Goal: Task Accomplishment & Management: Use online tool/utility

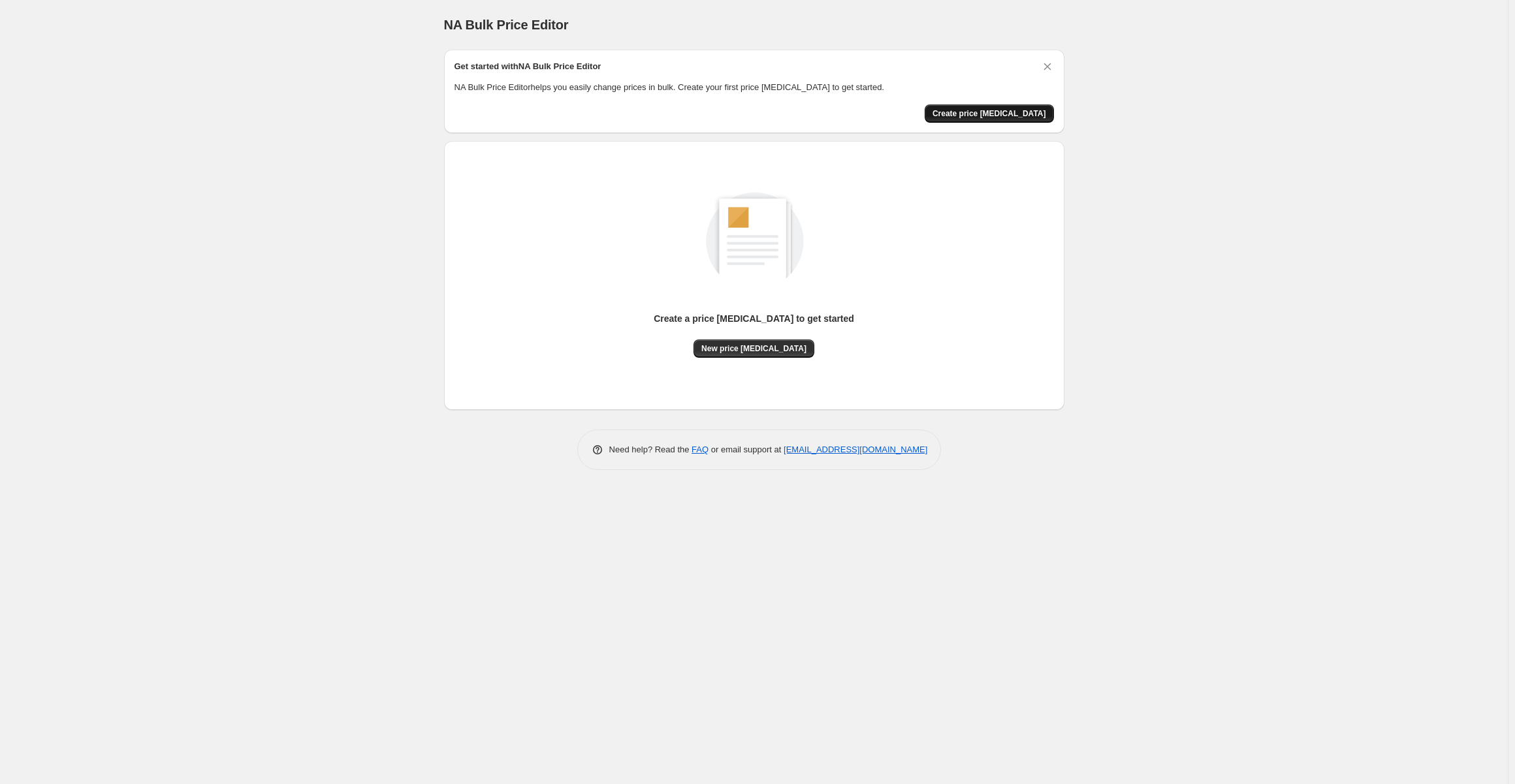
click at [1010, 114] on span "Create price change job" at bounding box center [990, 114] width 114 height 11
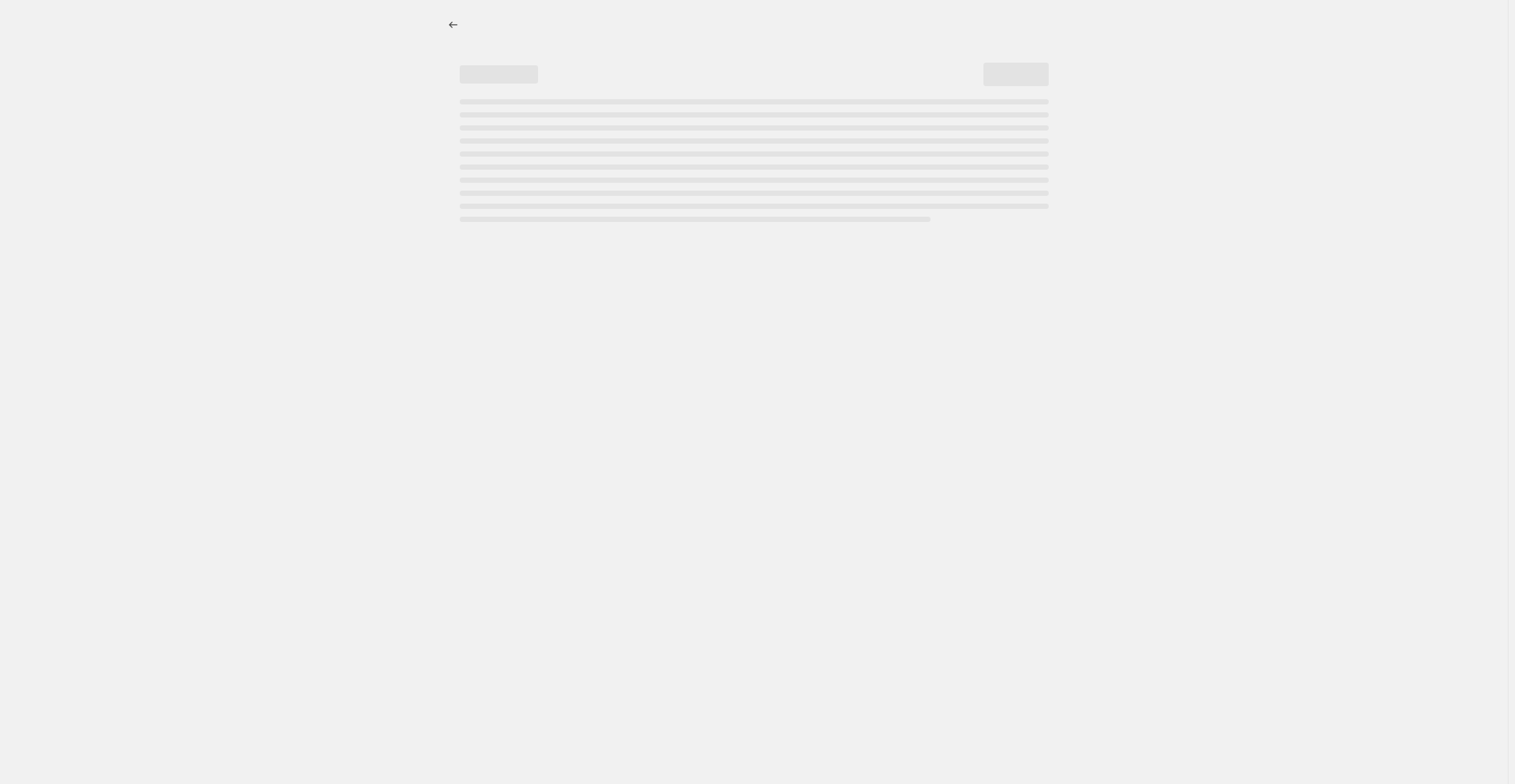
select select "percentage"
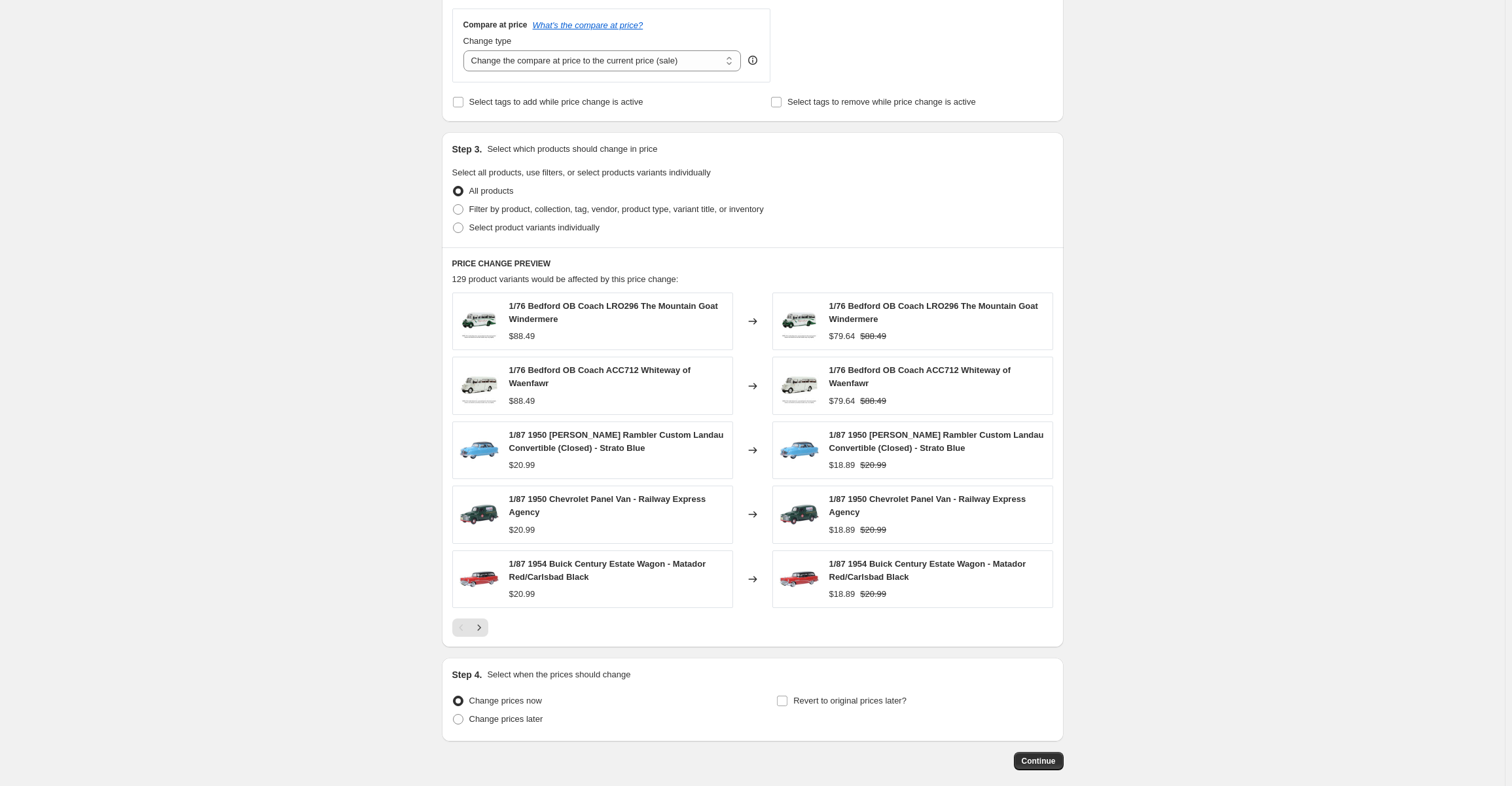
scroll to position [540, 0]
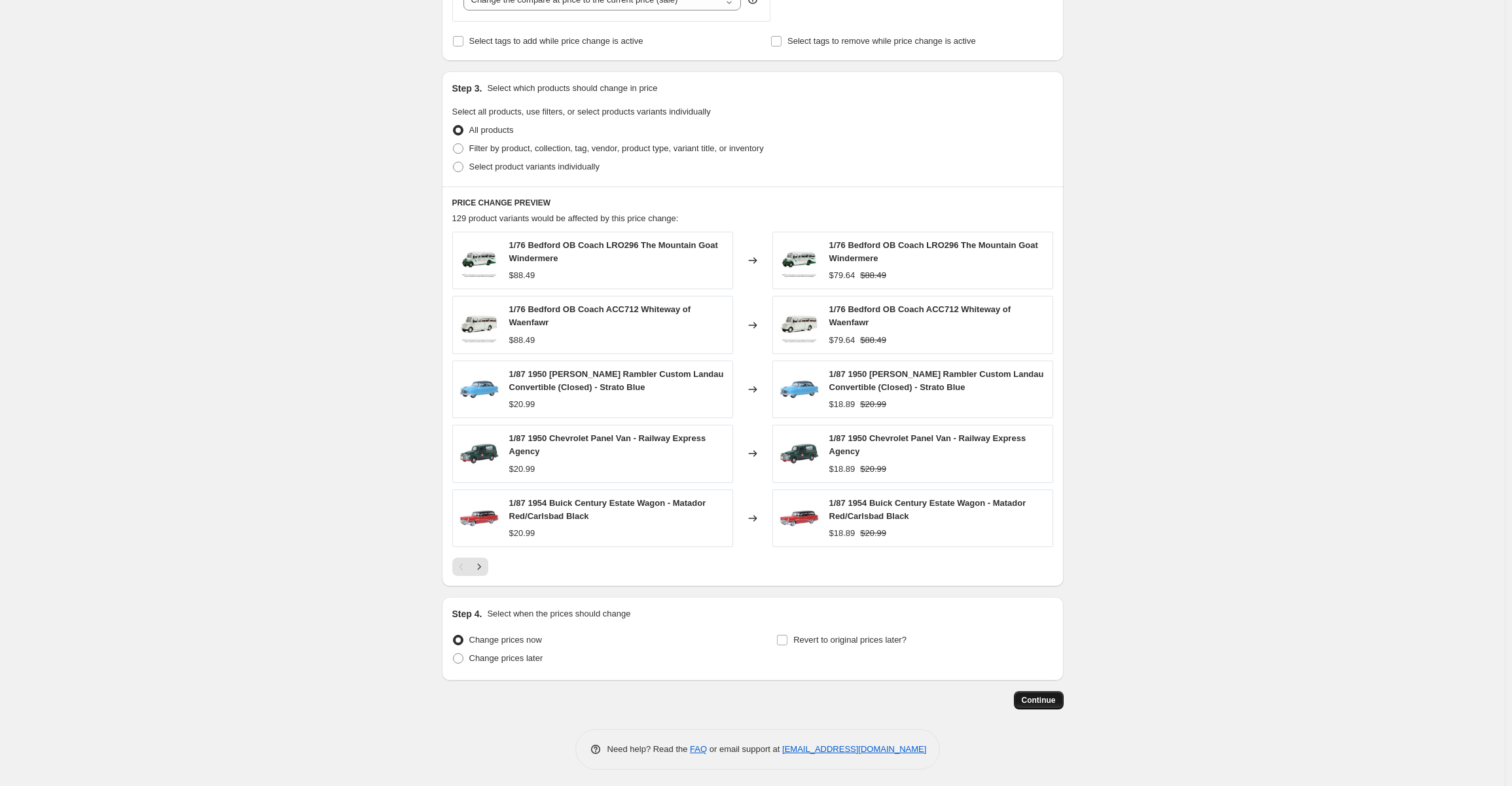
click at [1045, 699] on span "Continue" at bounding box center [1039, 700] width 34 height 11
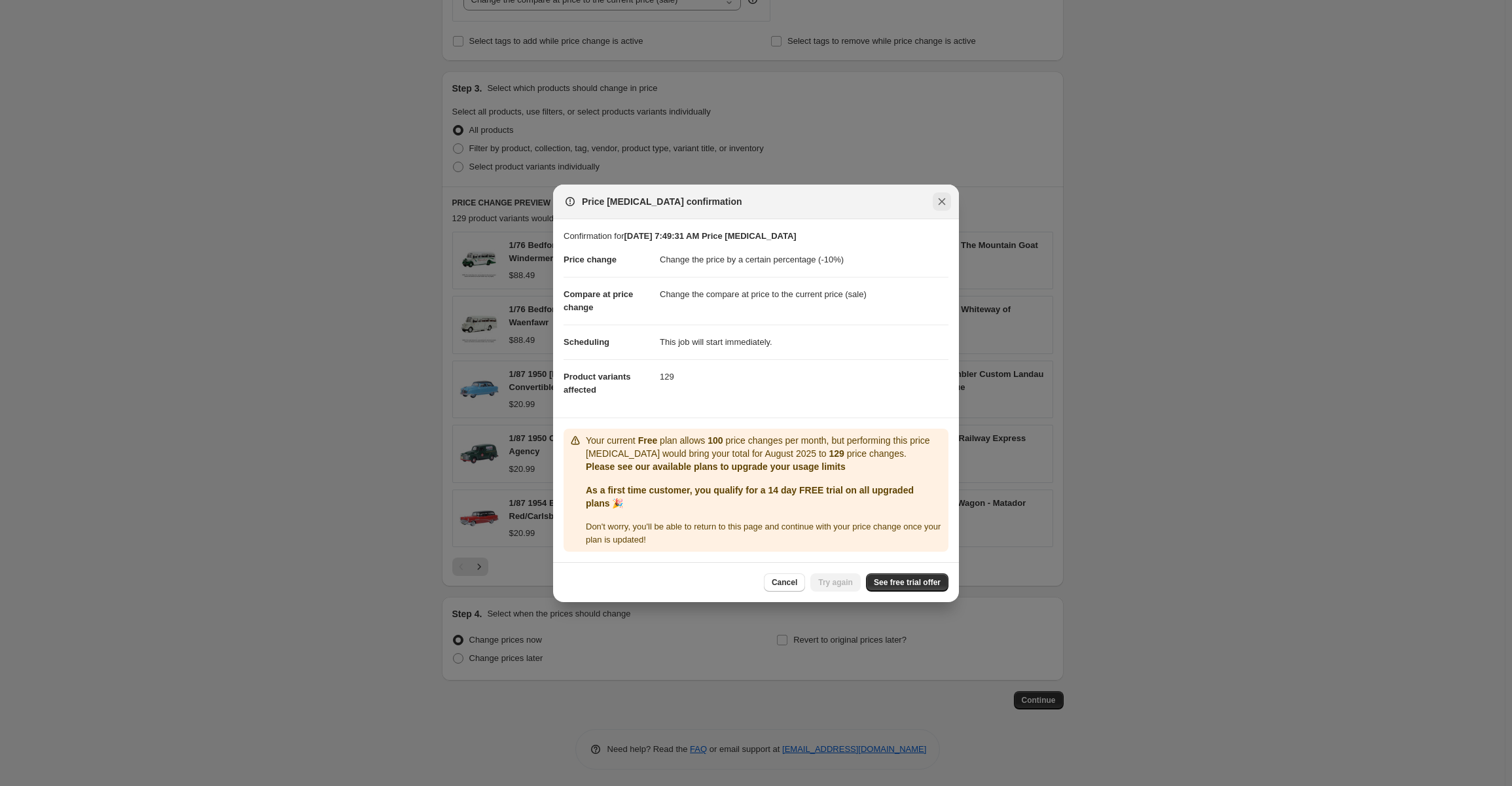
click at [943, 196] on icon "Close" at bounding box center [942, 202] width 13 height 13
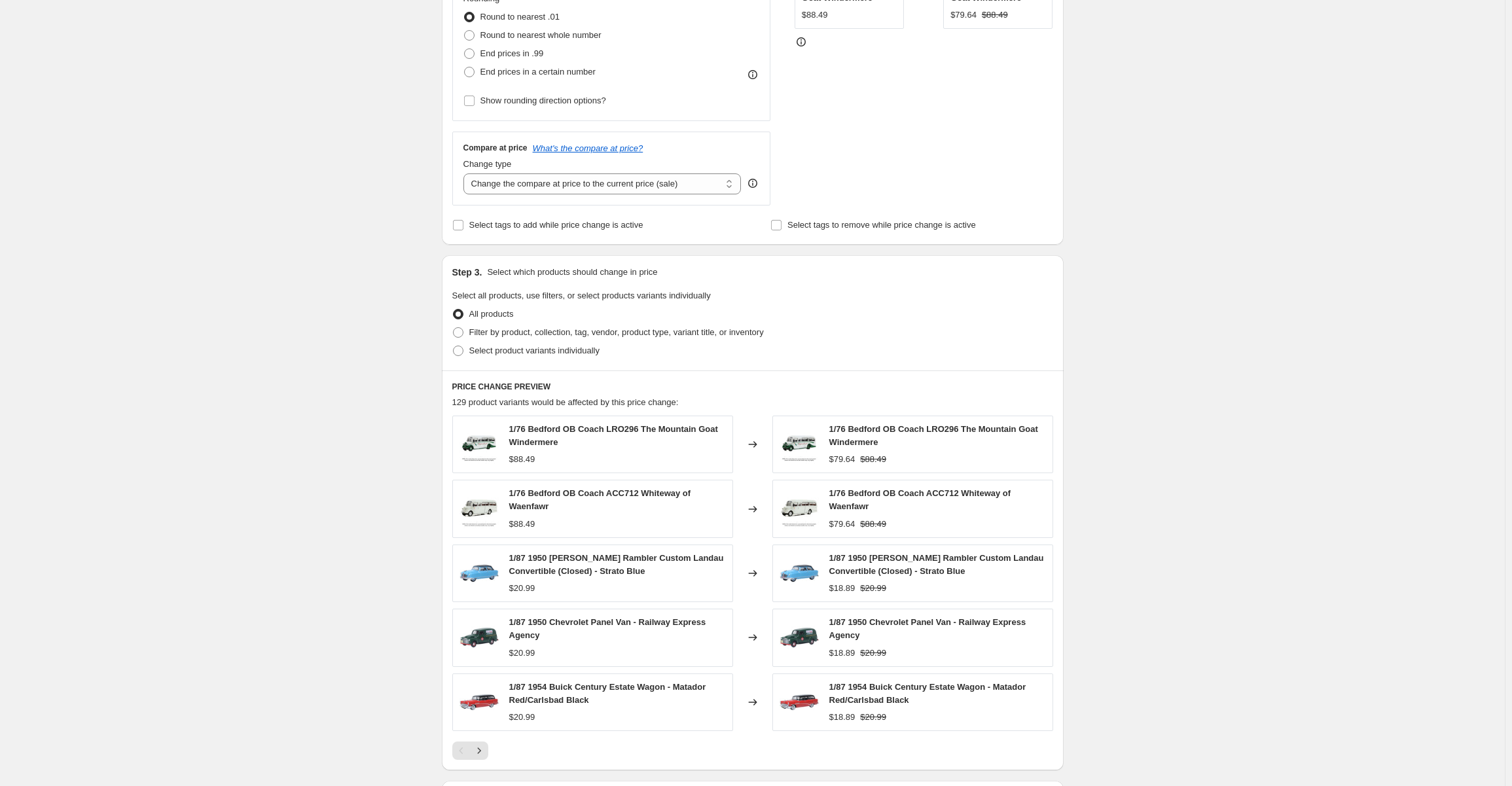
scroll to position [213, 0]
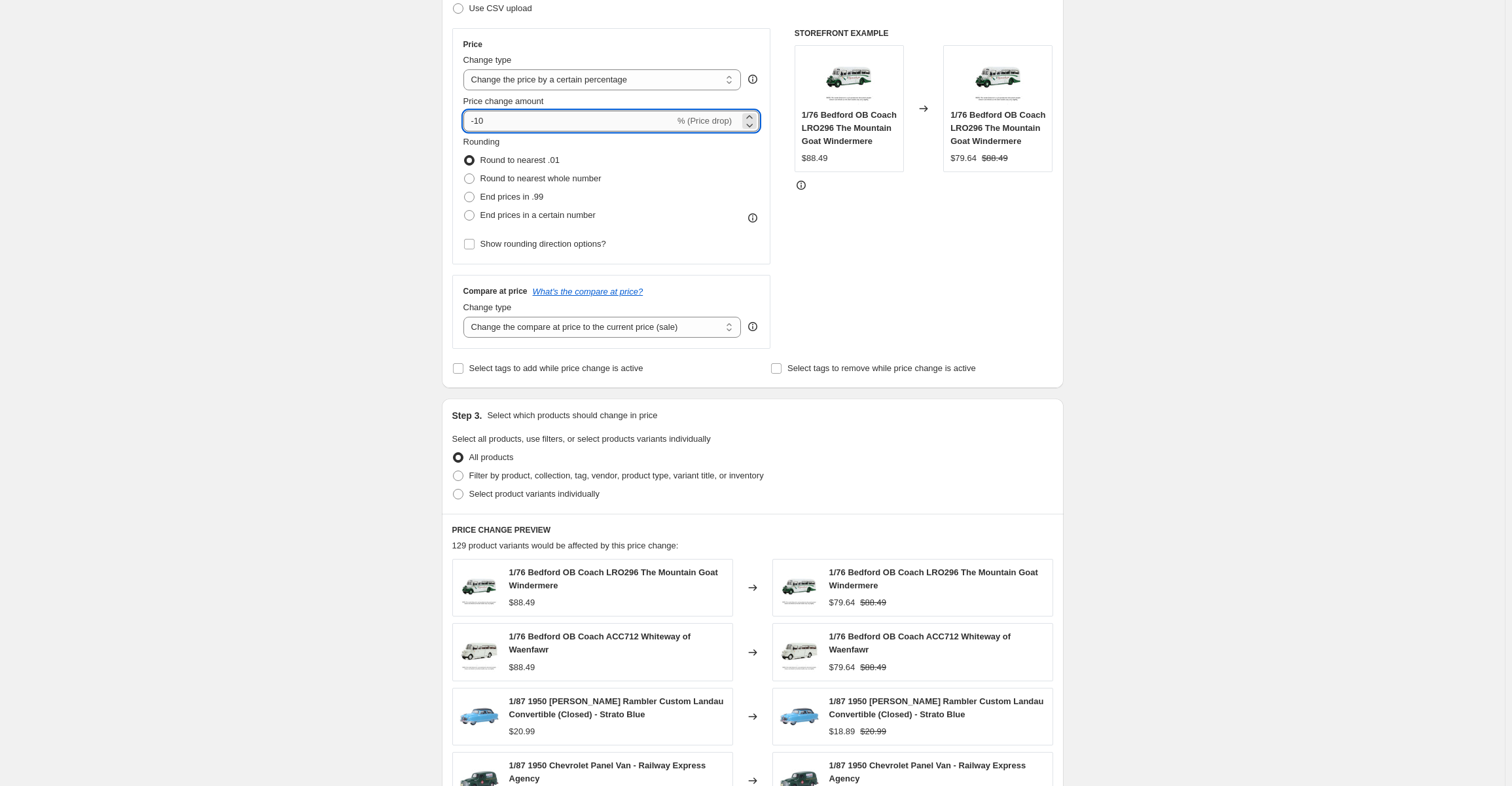
click at [529, 121] on input "-10" at bounding box center [569, 121] width 211 height 21
type input "-1"
click at [1142, 304] on div "Create new price change job. This page is ready Create new price change job Dra…" at bounding box center [752, 452] width 1505 height 1330
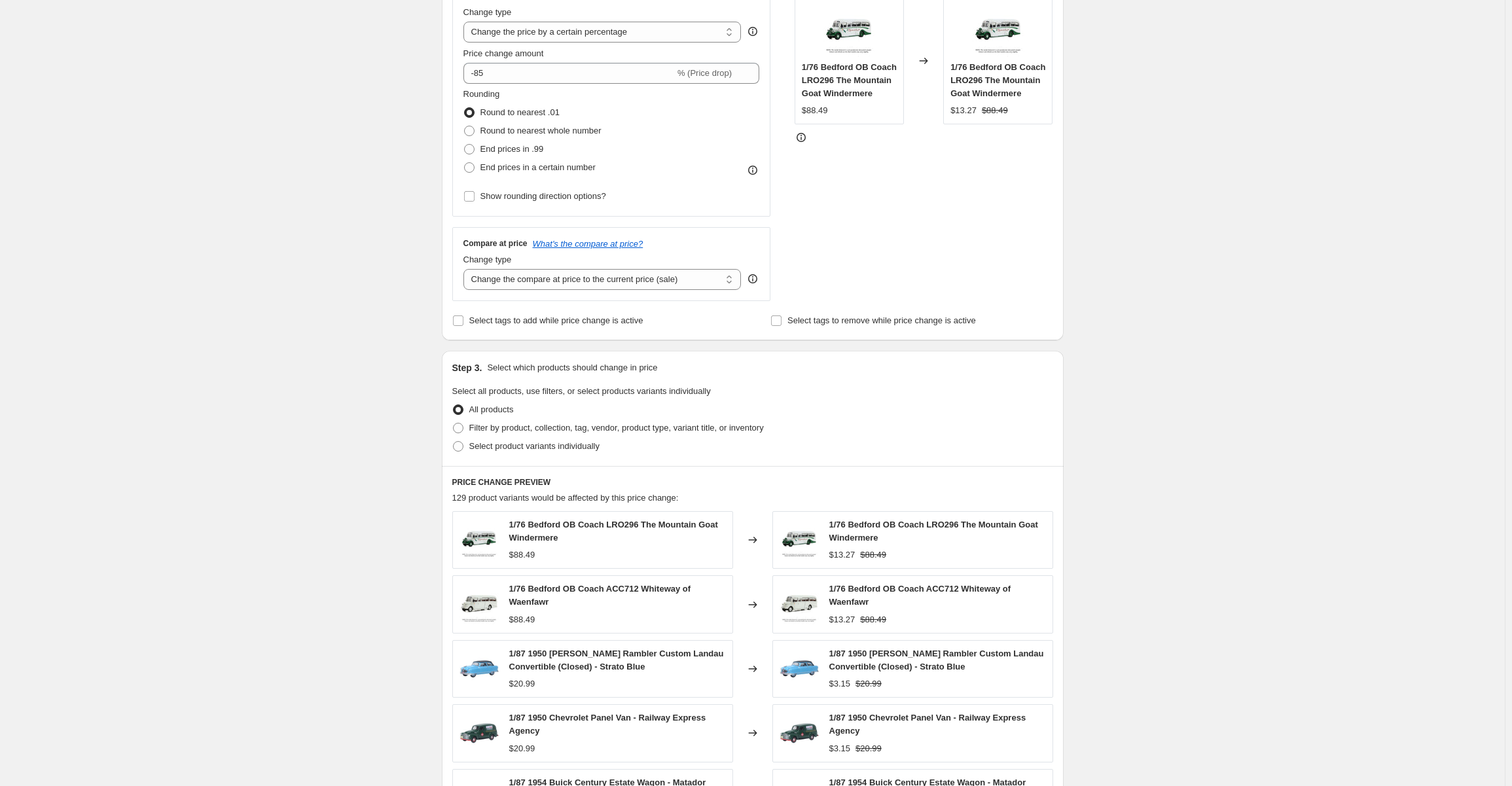
scroll to position [278, 0]
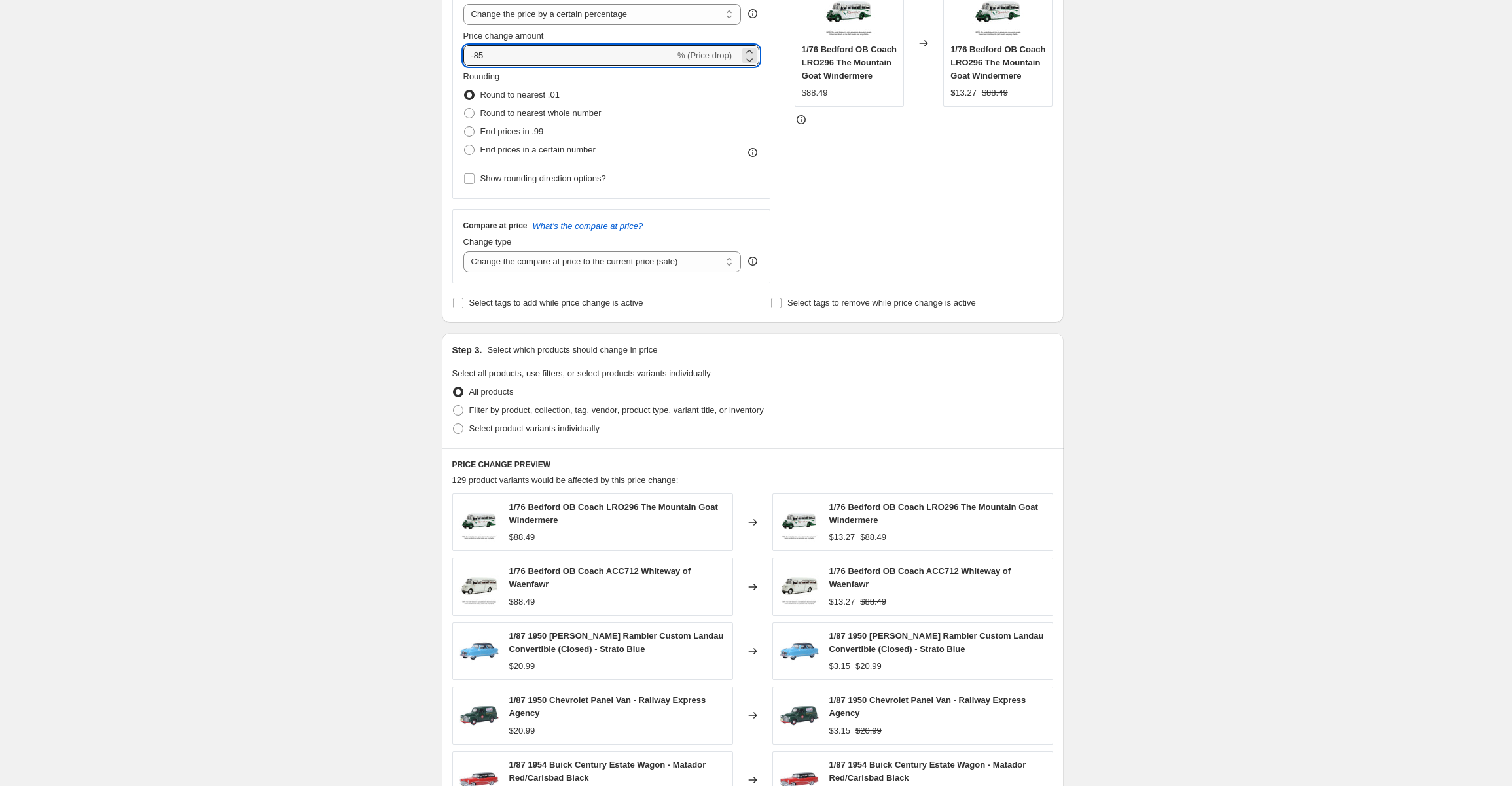
drag, startPoint x: 537, startPoint y: 57, endPoint x: 448, endPoint y: 67, distance: 89.6
click at [446, 70] on div "Step 2. Select how the prices should change Use bulk price change rules Set pro…" at bounding box center [753, 93] width 622 height 459
click at [473, 54] on input "90" at bounding box center [562, 55] width 197 height 21
type input "-90"
click at [1207, 191] on div "Create new price change job. This page is ready Create new price change job Dra…" at bounding box center [752, 386] width 1505 height 1330
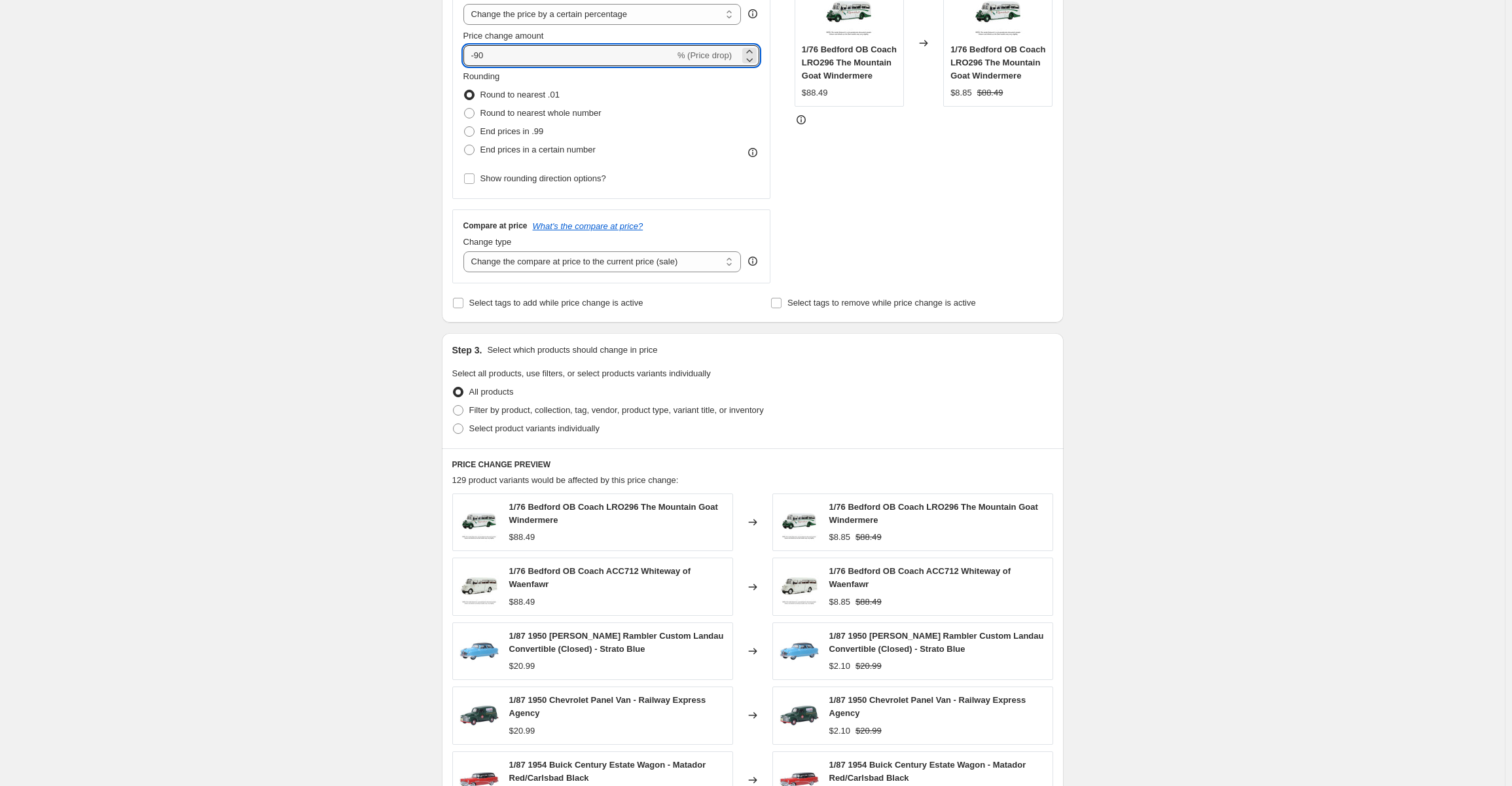
drag, startPoint x: 513, startPoint y: 52, endPoint x: 438, endPoint y: 57, distance: 75.2
click at [438, 57] on div "Step 1. Optionally give your price change job a title (eg "March 30% off sale o…" at bounding box center [748, 366] width 632 height 1210
type input "-85"
drag, startPoint x: 1140, startPoint y: 203, endPoint x: 1138, endPoint y: 222, distance: 19.1
click at [1140, 204] on div "Create new price change job. This page is ready Create new price change job Dra…" at bounding box center [752, 386] width 1505 height 1330
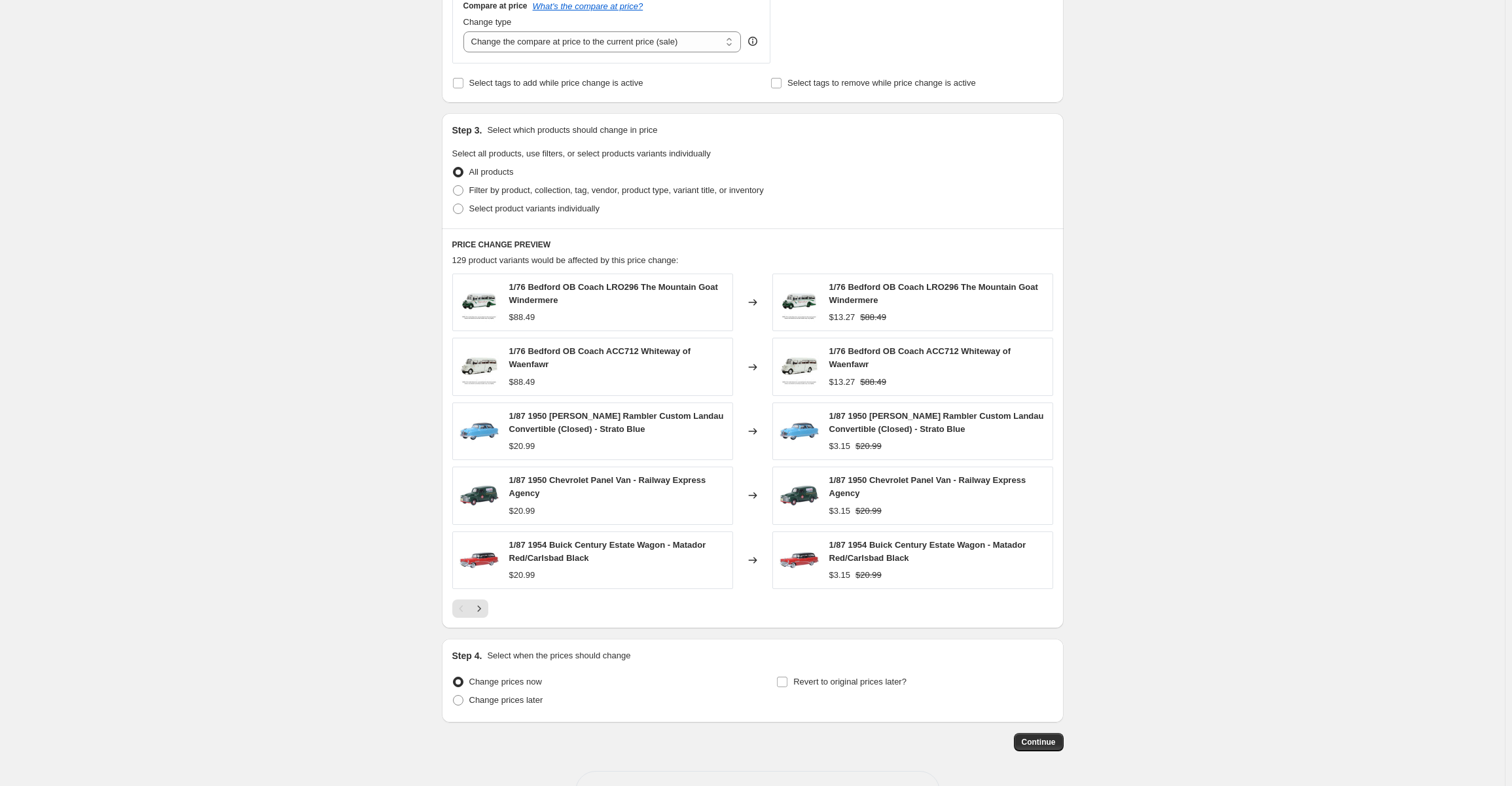
scroll to position [540, 0]
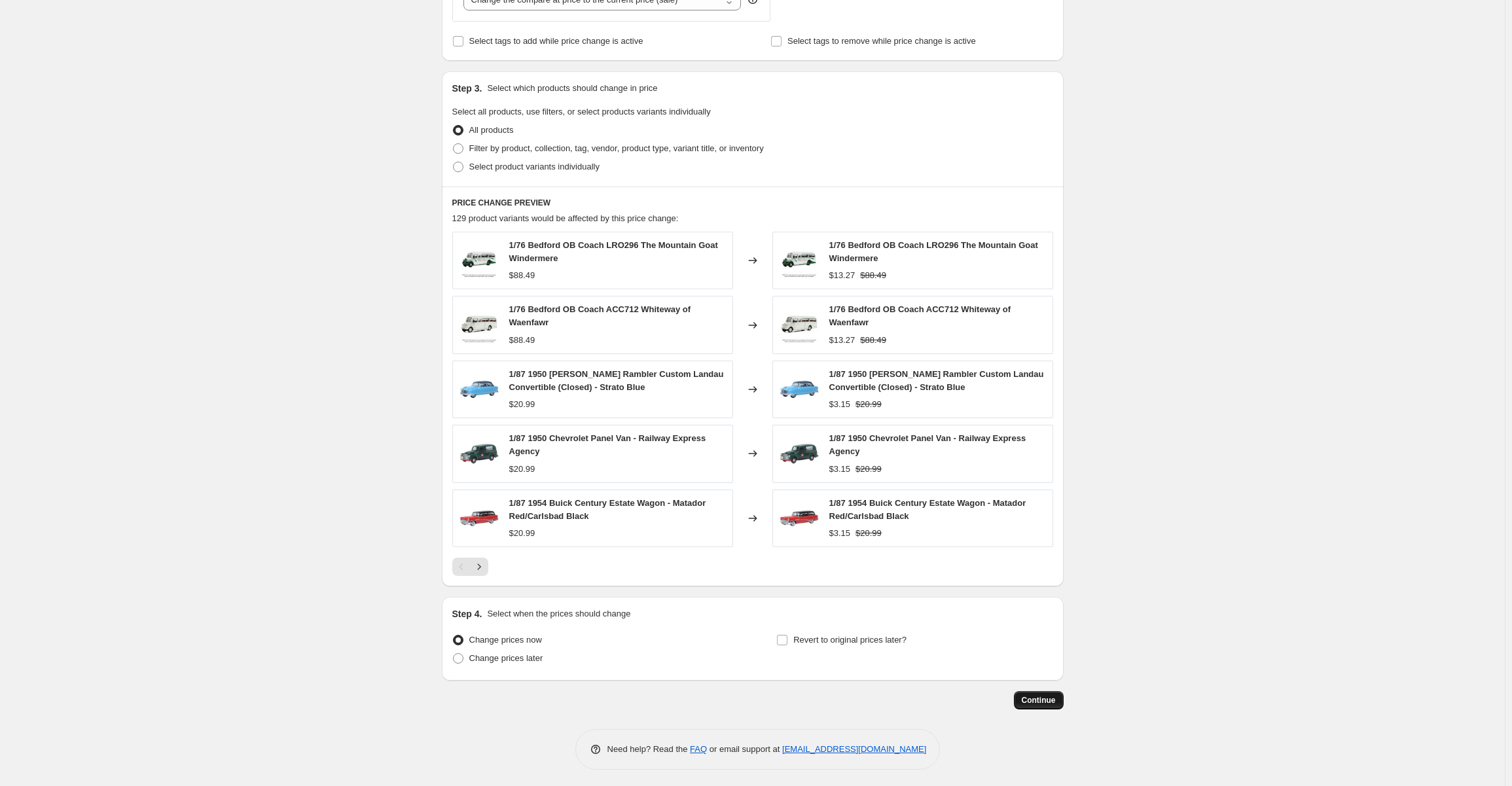
click at [1047, 698] on span "Continue" at bounding box center [1039, 700] width 34 height 11
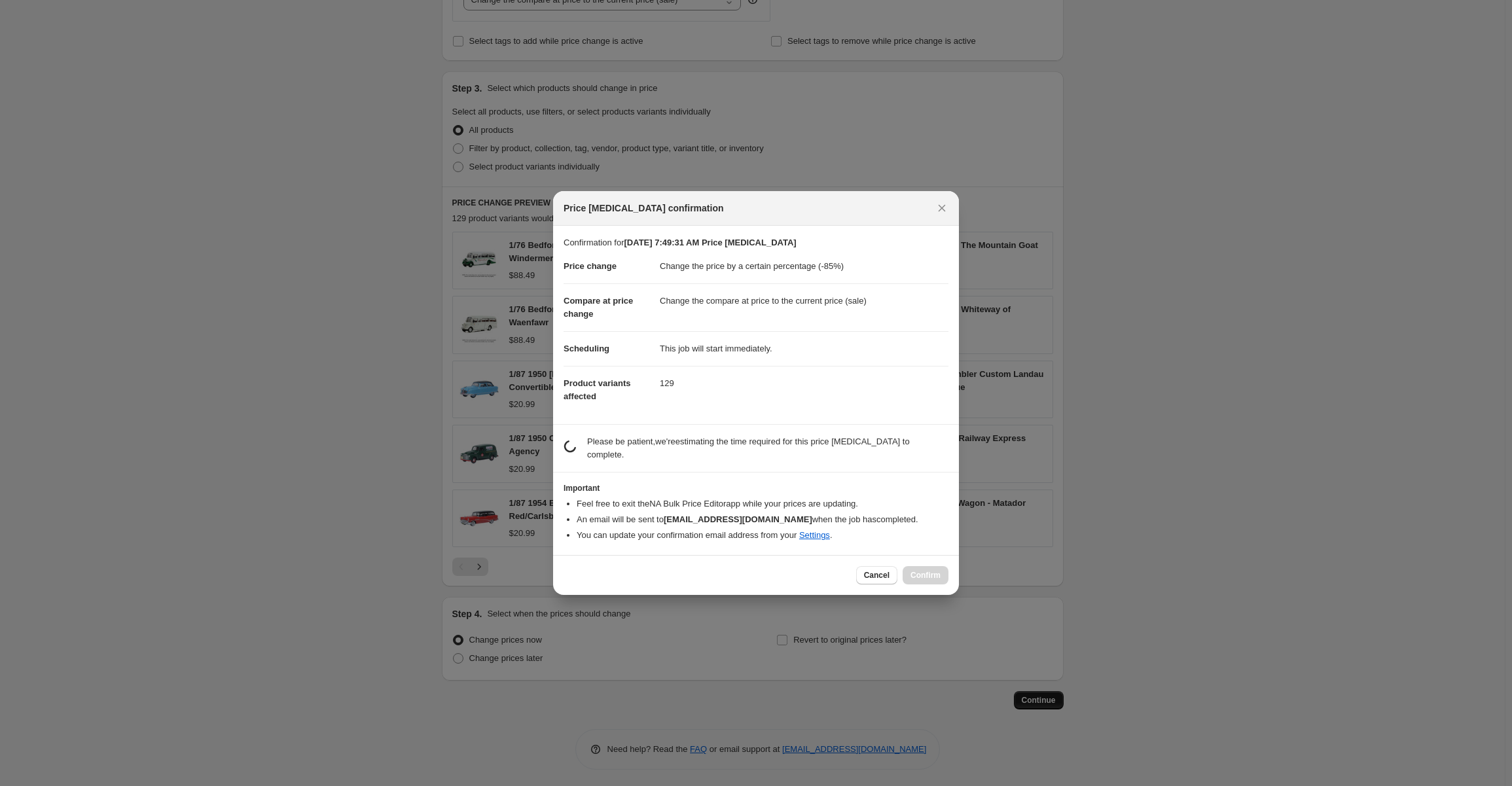
scroll to position [0, 0]
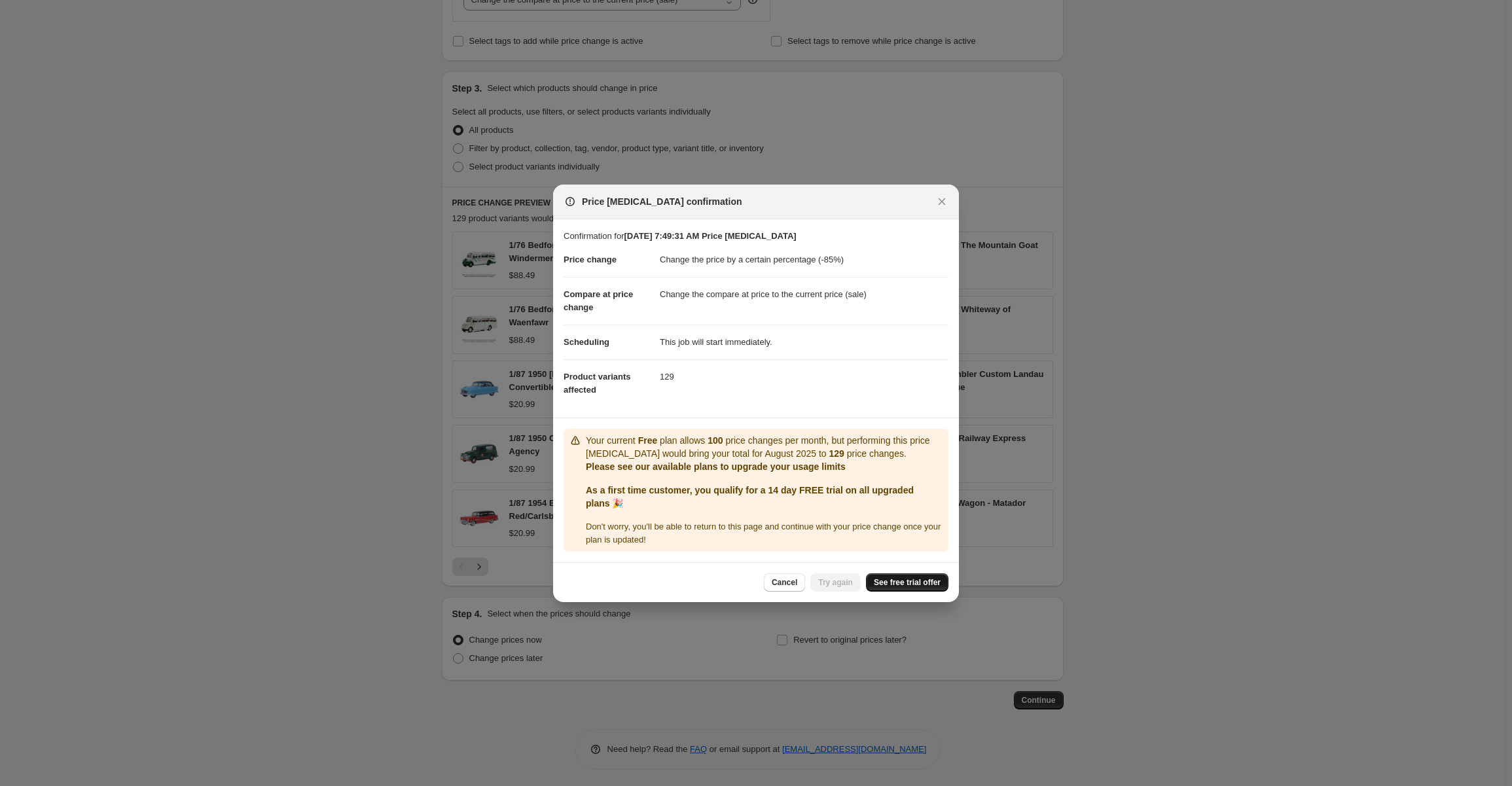
click at [905, 579] on span "See free trial offer" at bounding box center [907, 583] width 67 height 11
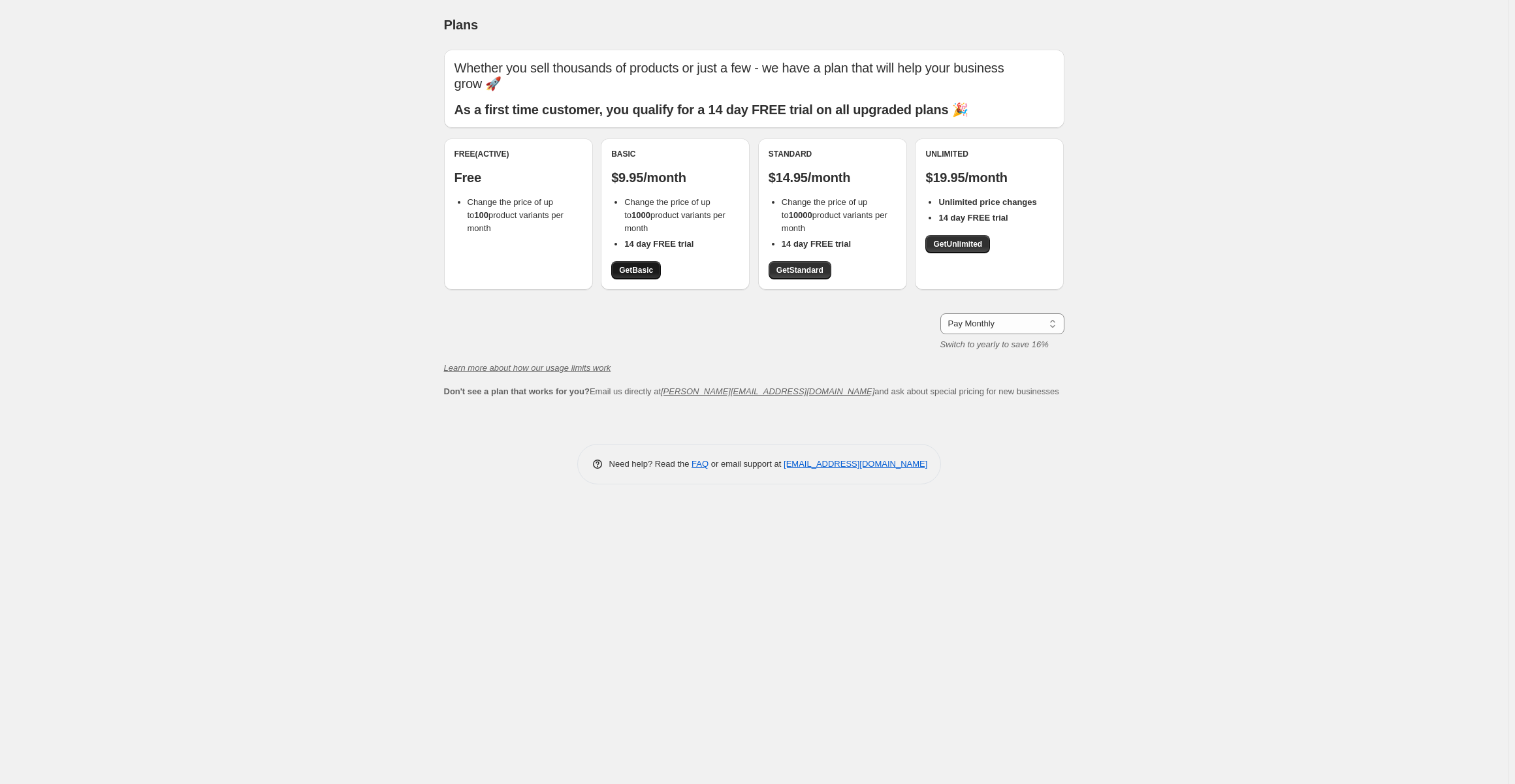
click at [638, 270] on span "Get Basic" at bounding box center [636, 271] width 34 height 11
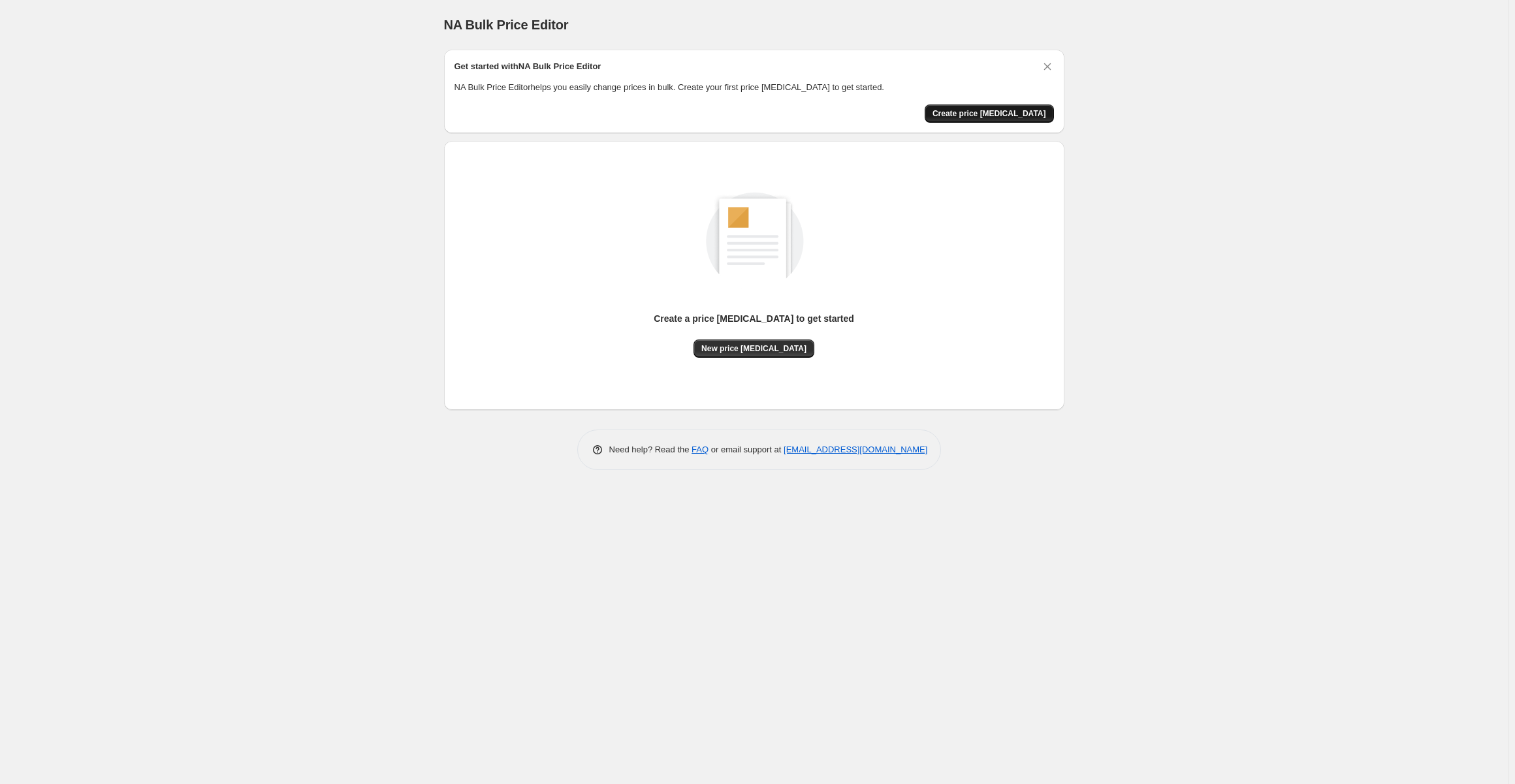
click at [998, 110] on span "Create price [MEDICAL_DATA]" at bounding box center [990, 114] width 114 height 11
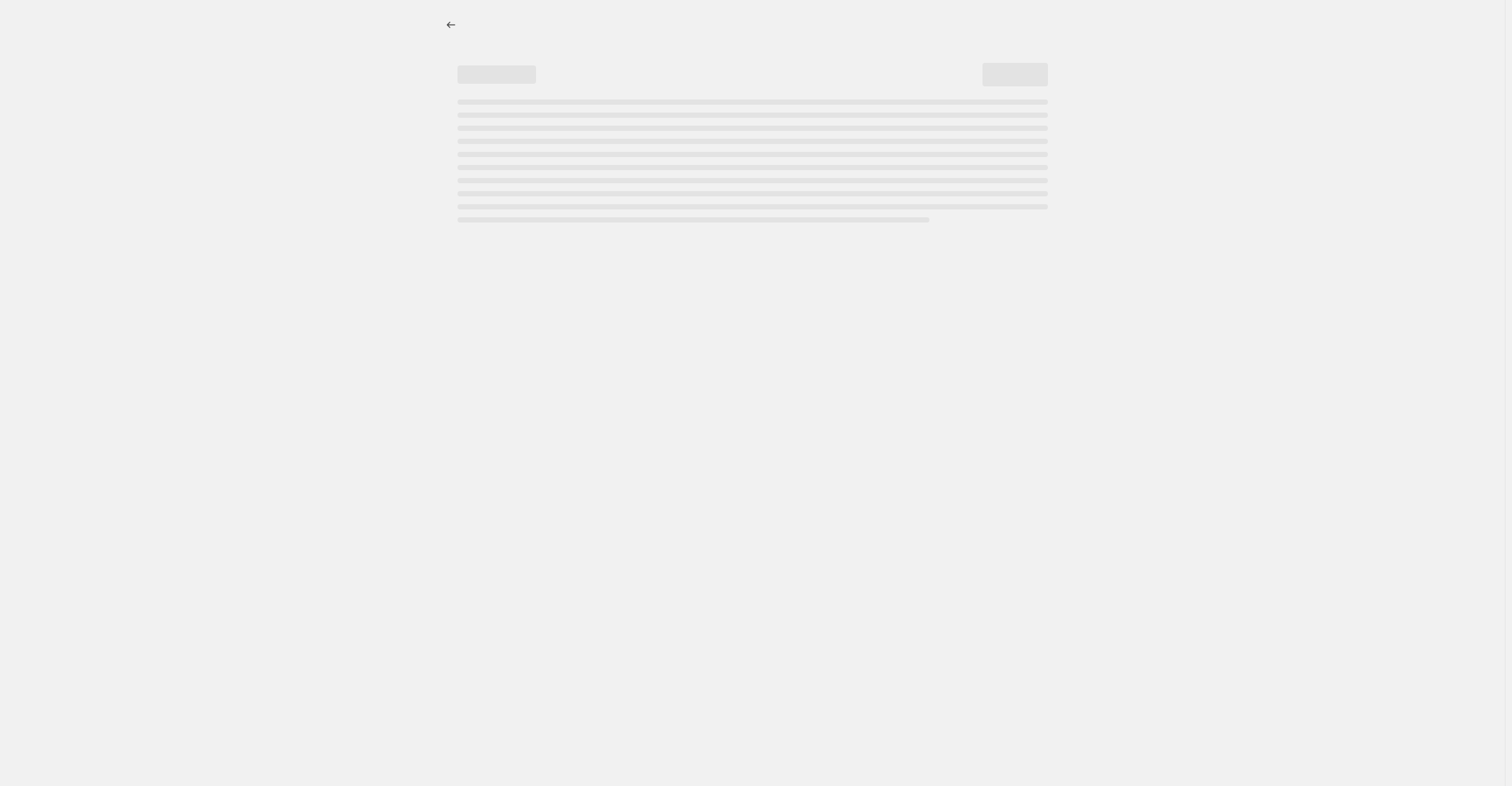
select select "percentage"
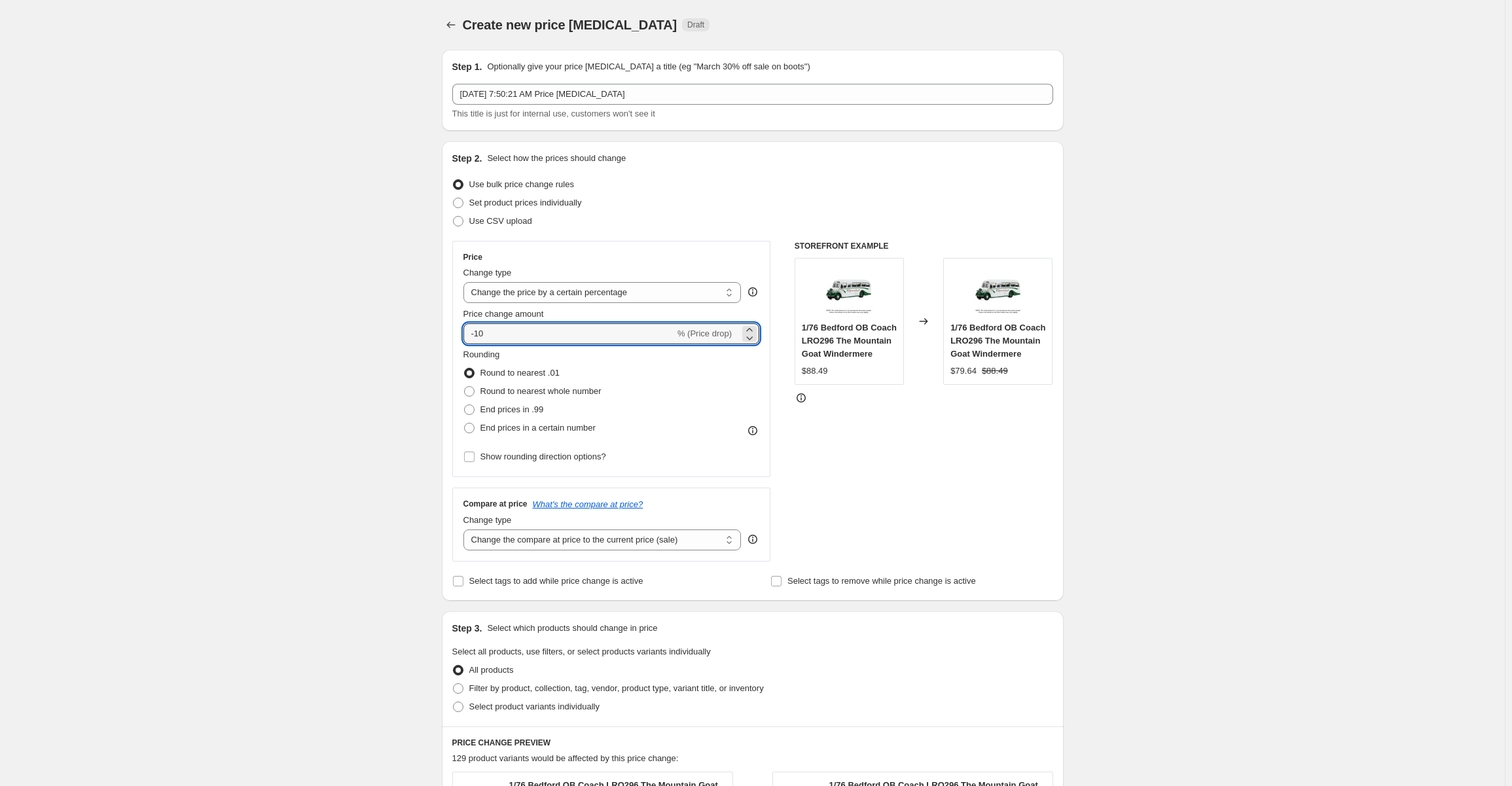
drag, startPoint x: 509, startPoint y: 336, endPoint x: 445, endPoint y: 345, distance: 64.6
click at [445, 345] on div "Step 2. Select how the prices should change Use bulk price change rules Set pro…" at bounding box center [753, 371] width 622 height 459
type input "-85"
click at [1092, 401] on div "Create new price [MEDICAL_DATA]. This page is ready Create new price [MEDICAL_D…" at bounding box center [752, 665] width 1505 height 1330
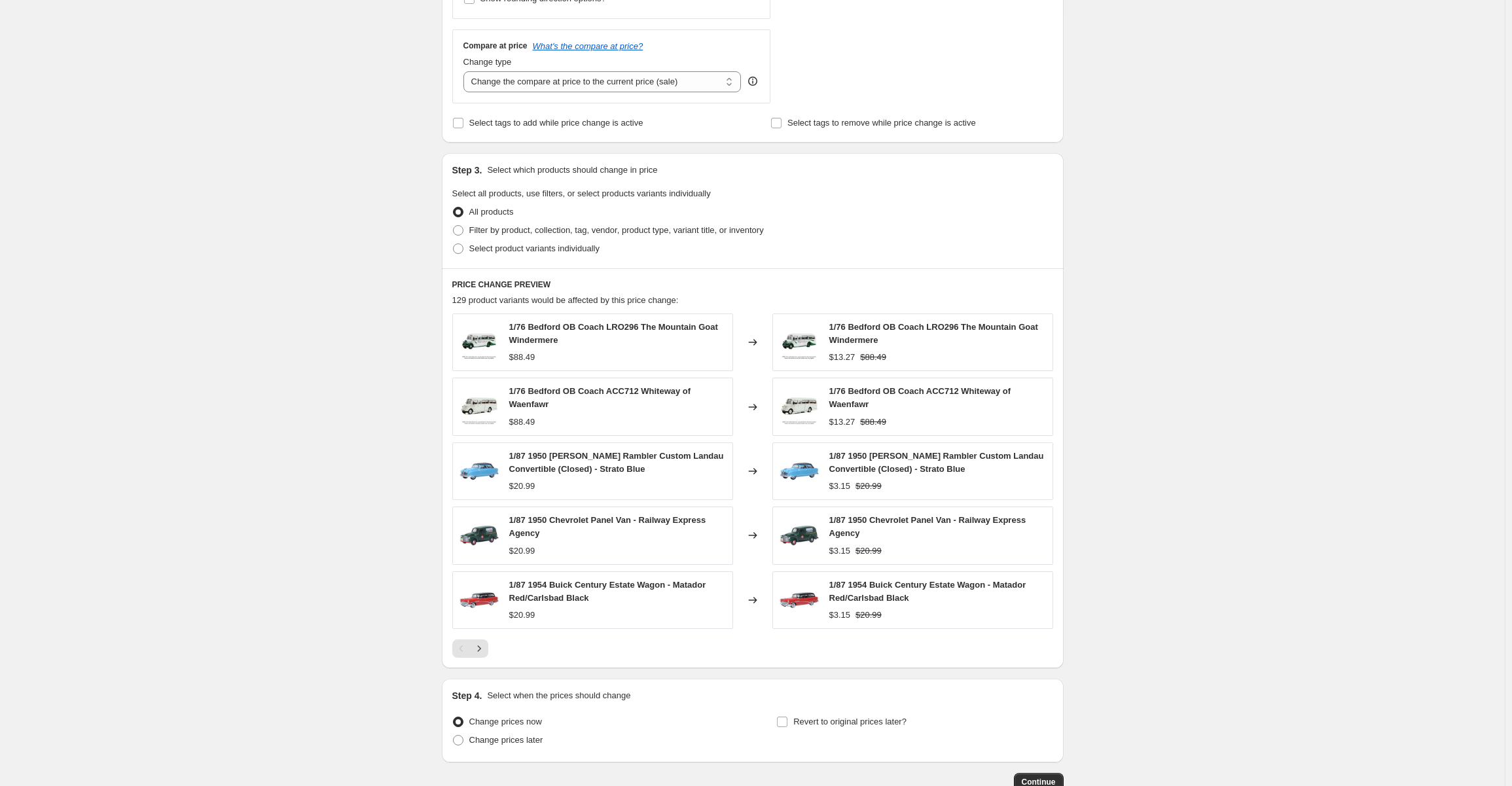
scroll to position [540, 0]
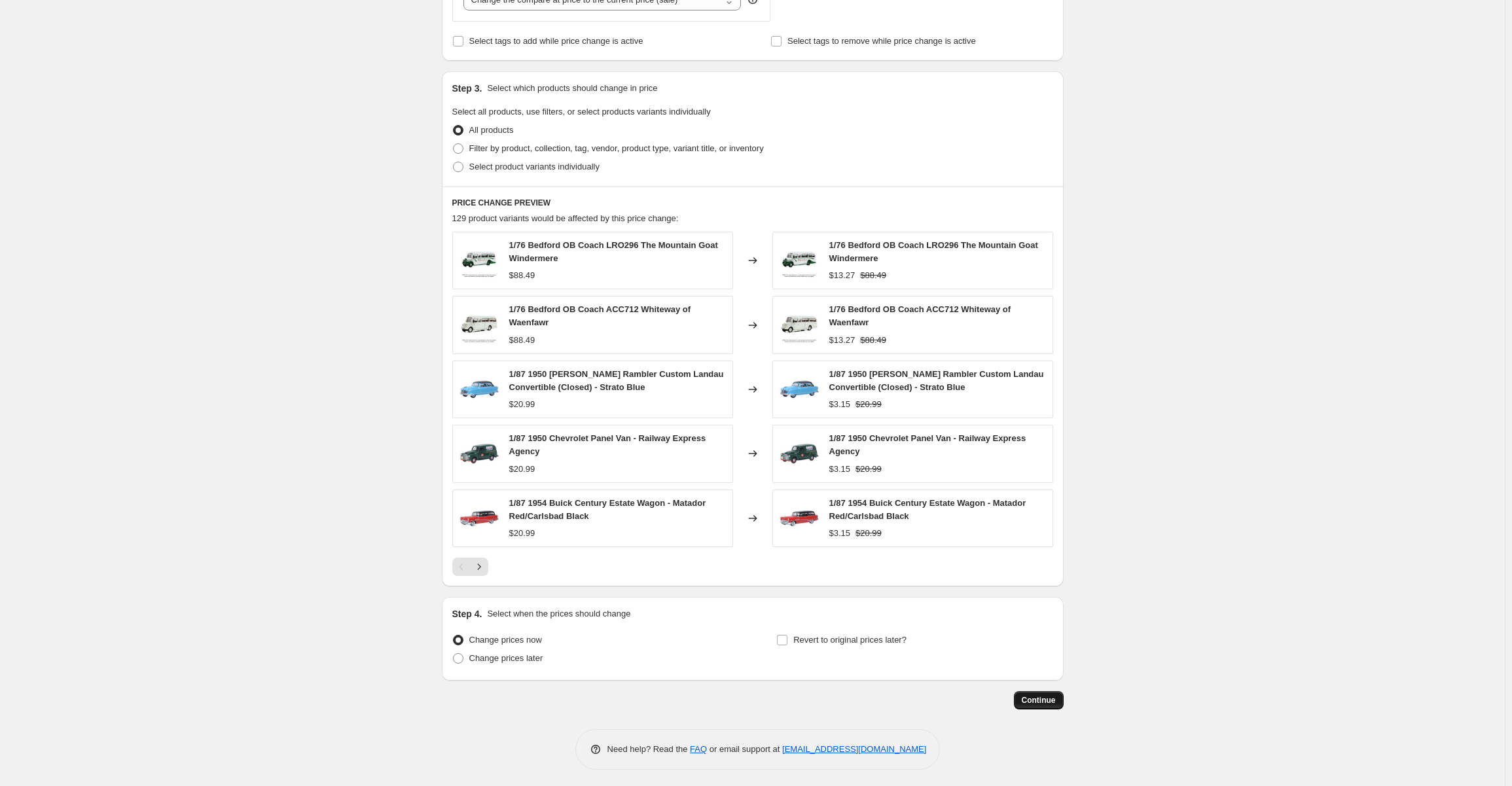
click at [1055, 697] on span "Continue" at bounding box center [1039, 700] width 34 height 11
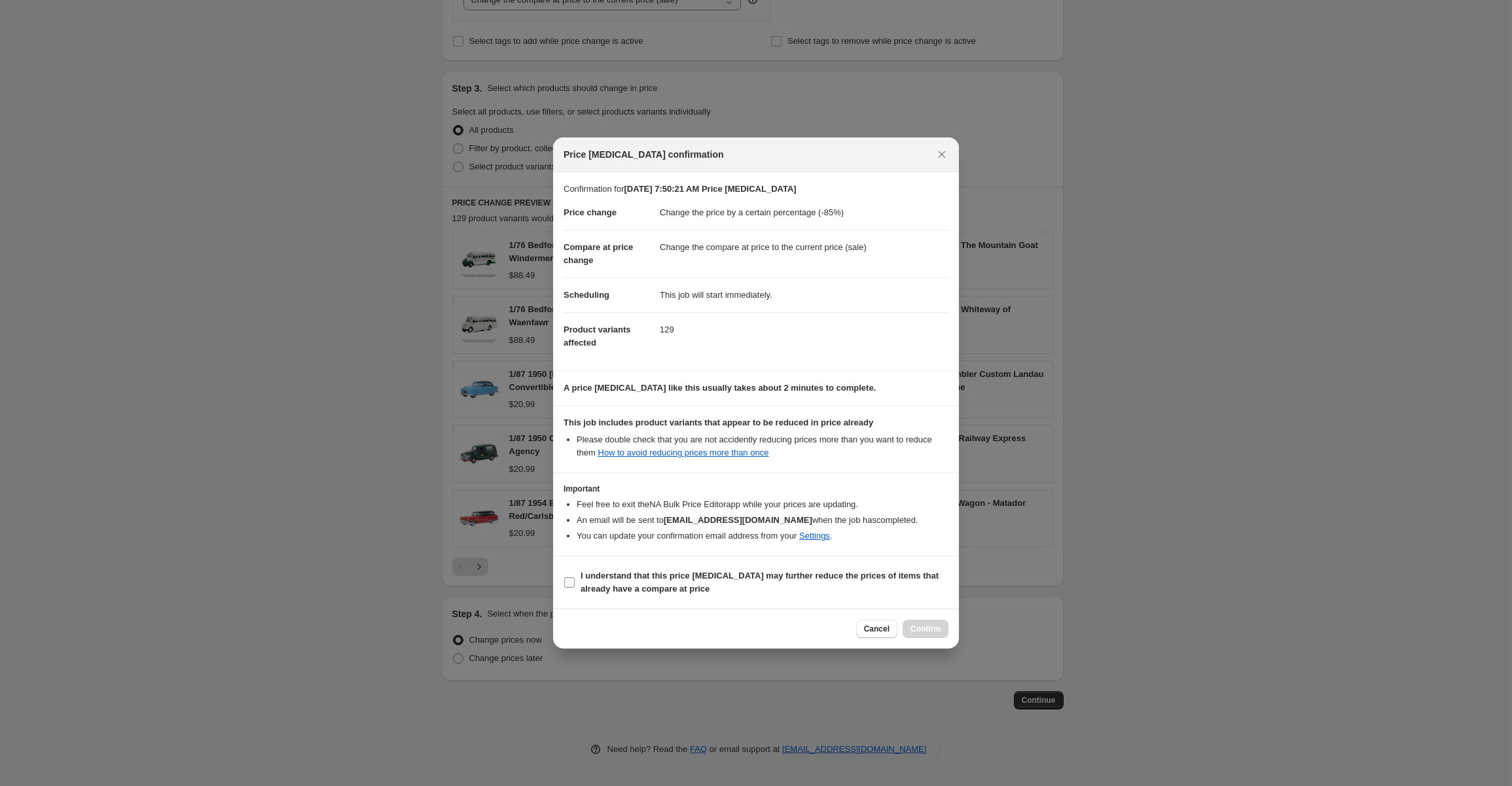
click at [593, 588] on b "I understand that this price [MEDICAL_DATA] may further reduce the prices of it…" at bounding box center [760, 582] width 358 height 23
click at [575, 588] on input "I understand that this price [MEDICAL_DATA] may further reduce the prices of it…" at bounding box center [570, 583] width 11 height 11
checkbox input "true"
click at [915, 630] on span "Confirm" at bounding box center [926, 629] width 30 height 11
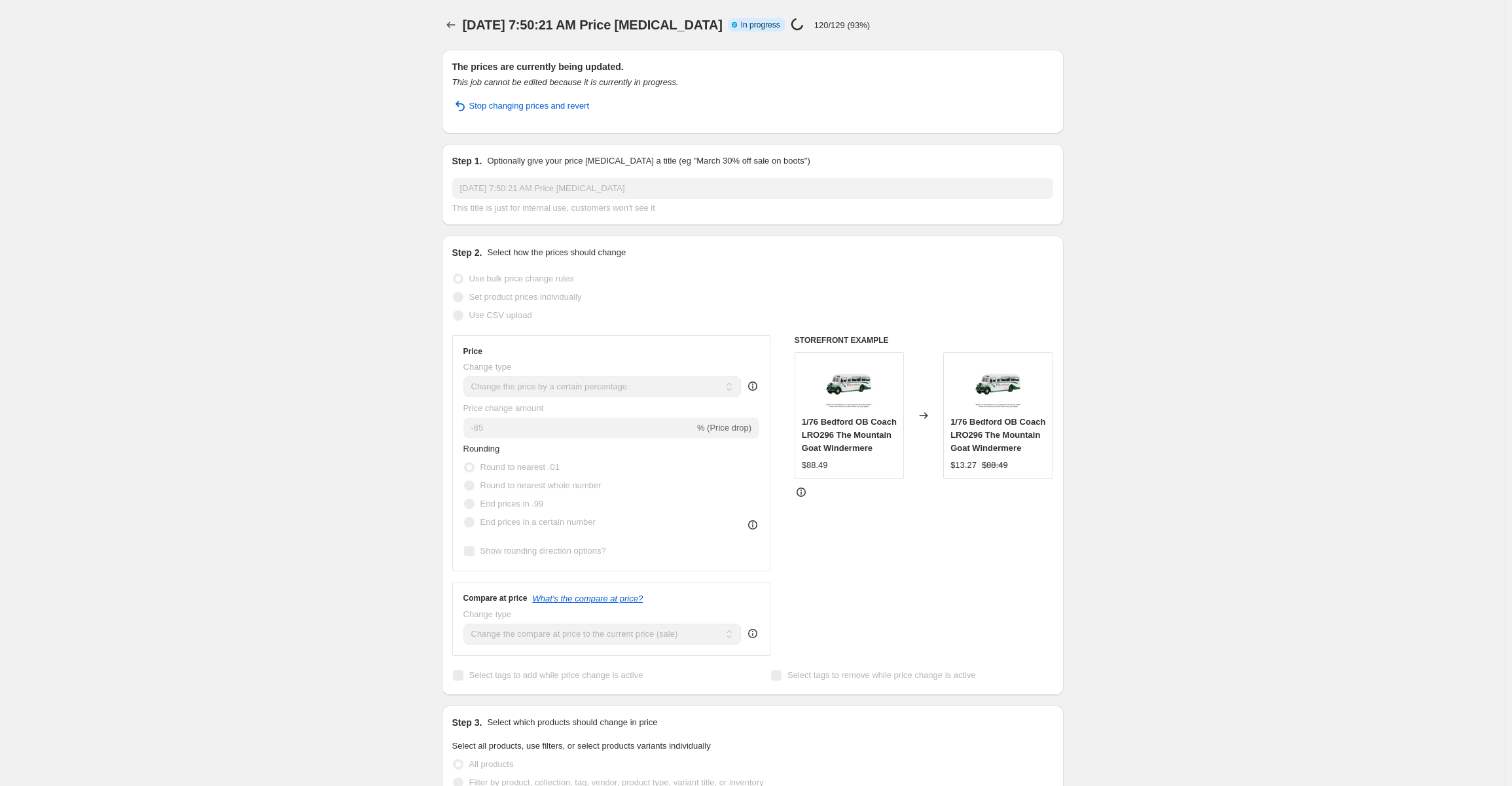
select select "percentage"
